Goal: Task Accomplishment & Management: Manage account settings

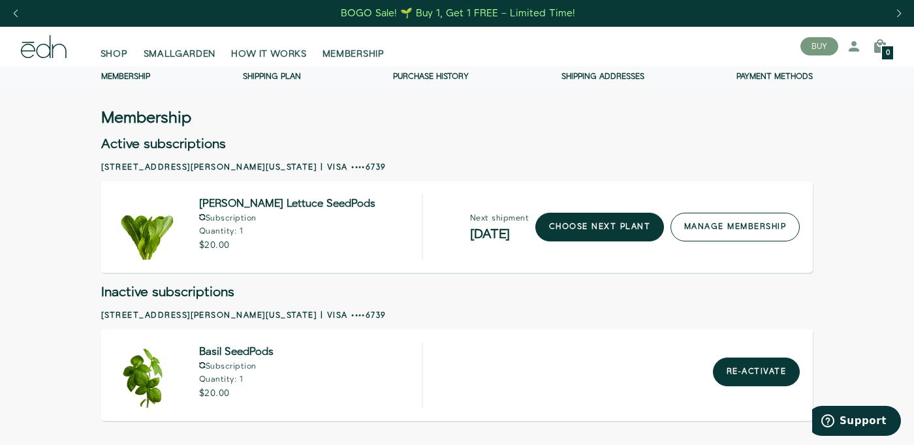
click at [710, 232] on link "manage membership" at bounding box center [735, 227] width 129 height 29
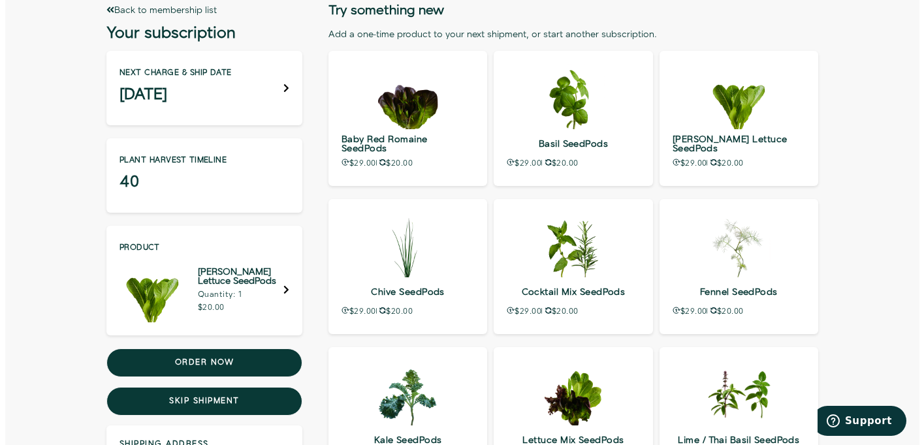
scroll to position [108, 0]
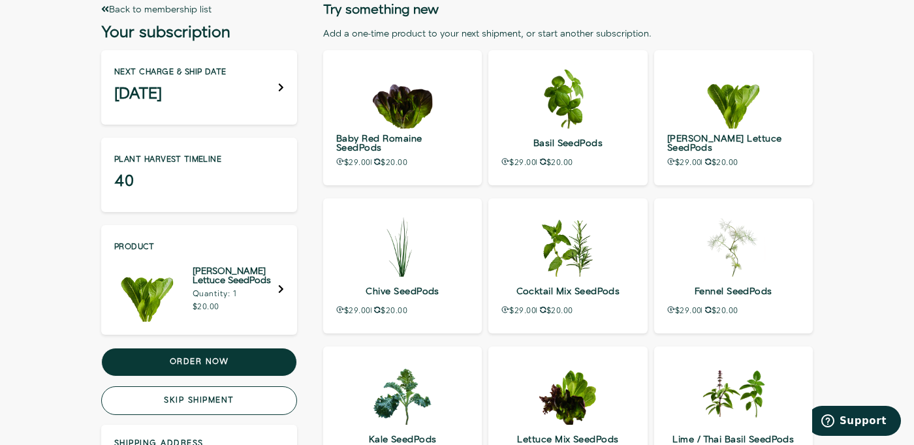
click at [226, 399] on button "Skip shipment" at bounding box center [199, 401] width 196 height 29
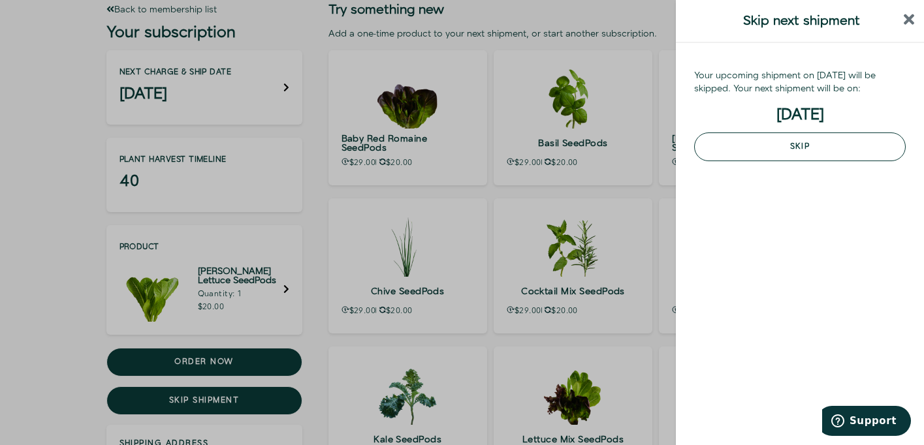
click at [779, 149] on button "Skip" at bounding box center [800, 147] width 212 height 29
